Goal: Transaction & Acquisition: Purchase product/service

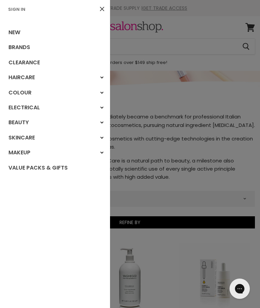
click at [19, 152] on link "Makeup" at bounding box center [55, 152] width 110 height 15
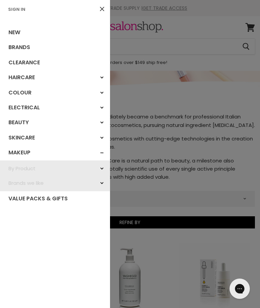
click at [15, 153] on link "Makeup" at bounding box center [55, 152] width 110 height 15
click at [15, 195] on link "Value Packs & Gifts" at bounding box center [55, 198] width 110 height 15
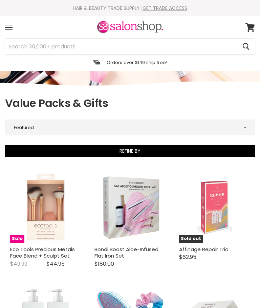
select select "manual"
click at [10, 27] on span at bounding box center [8, 27] width 7 height 1
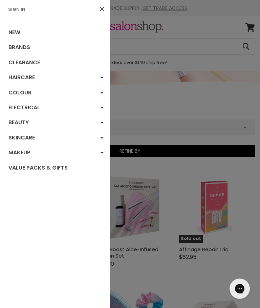
click at [12, 149] on link "Makeup" at bounding box center [55, 152] width 110 height 15
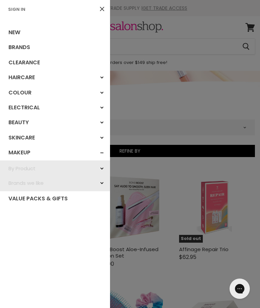
click at [13, 167] on link "By Product" at bounding box center [55, 168] width 110 height 15
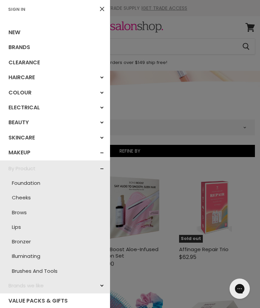
click at [19, 179] on link "Foundation" at bounding box center [54, 183] width 103 height 15
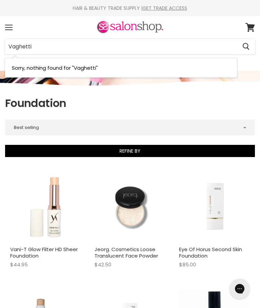
type input "Vaghetti"
click at [245, 47] on icon "Search" at bounding box center [246, 46] width 7 height 7
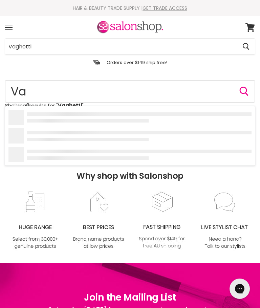
type input "Vag"
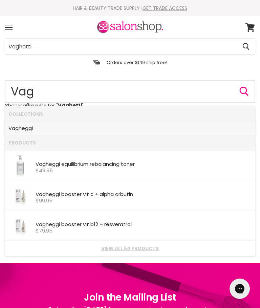
click at [23, 128] on link "Vag heggi" at bounding box center [129, 128] width 243 height 10
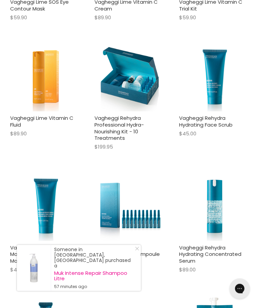
scroll to position [1260, 0]
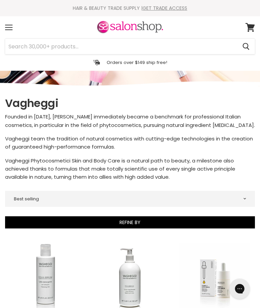
click at [25, 49] on input "Search" at bounding box center [121, 47] width 232 height 16
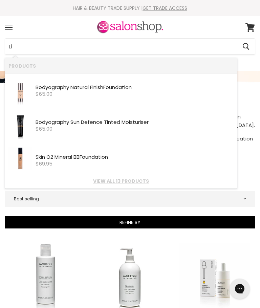
type input "L"
